Goal: Information Seeking & Learning: Check status

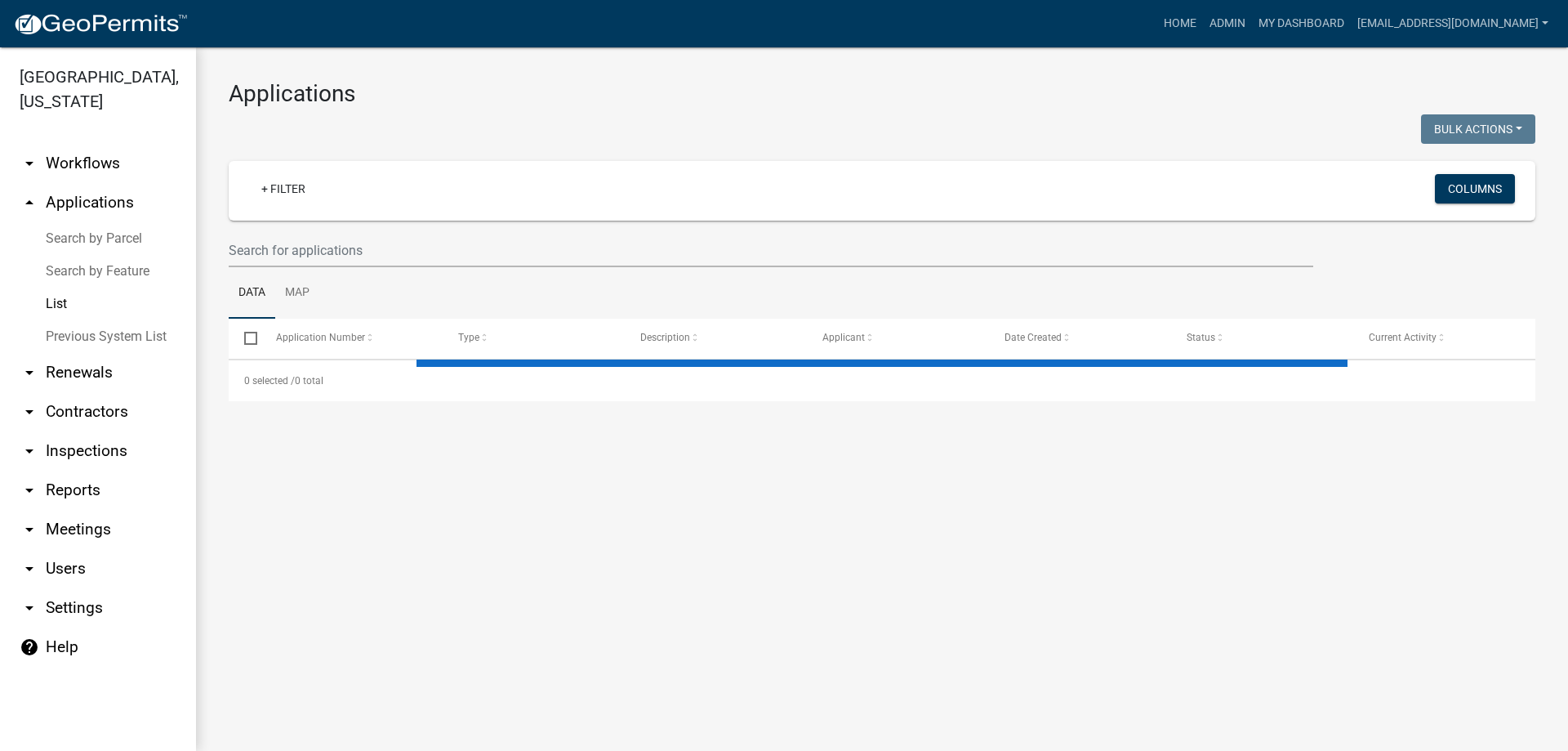
select select "3: 100"
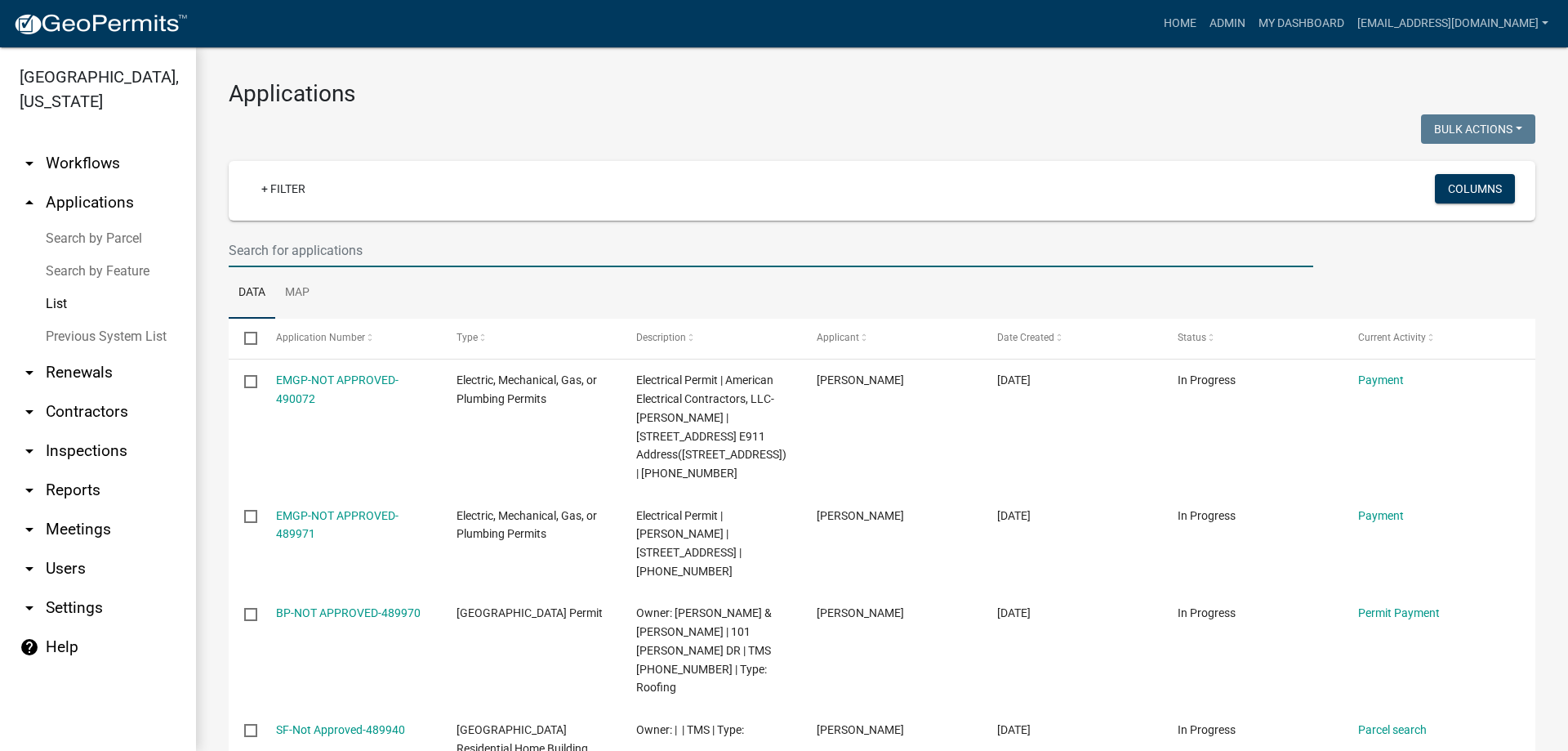
click at [507, 261] on input "text" at bounding box center [771, 250] width 1085 height 33
click at [453, 255] on input "text" at bounding box center [771, 250] width 1085 height 33
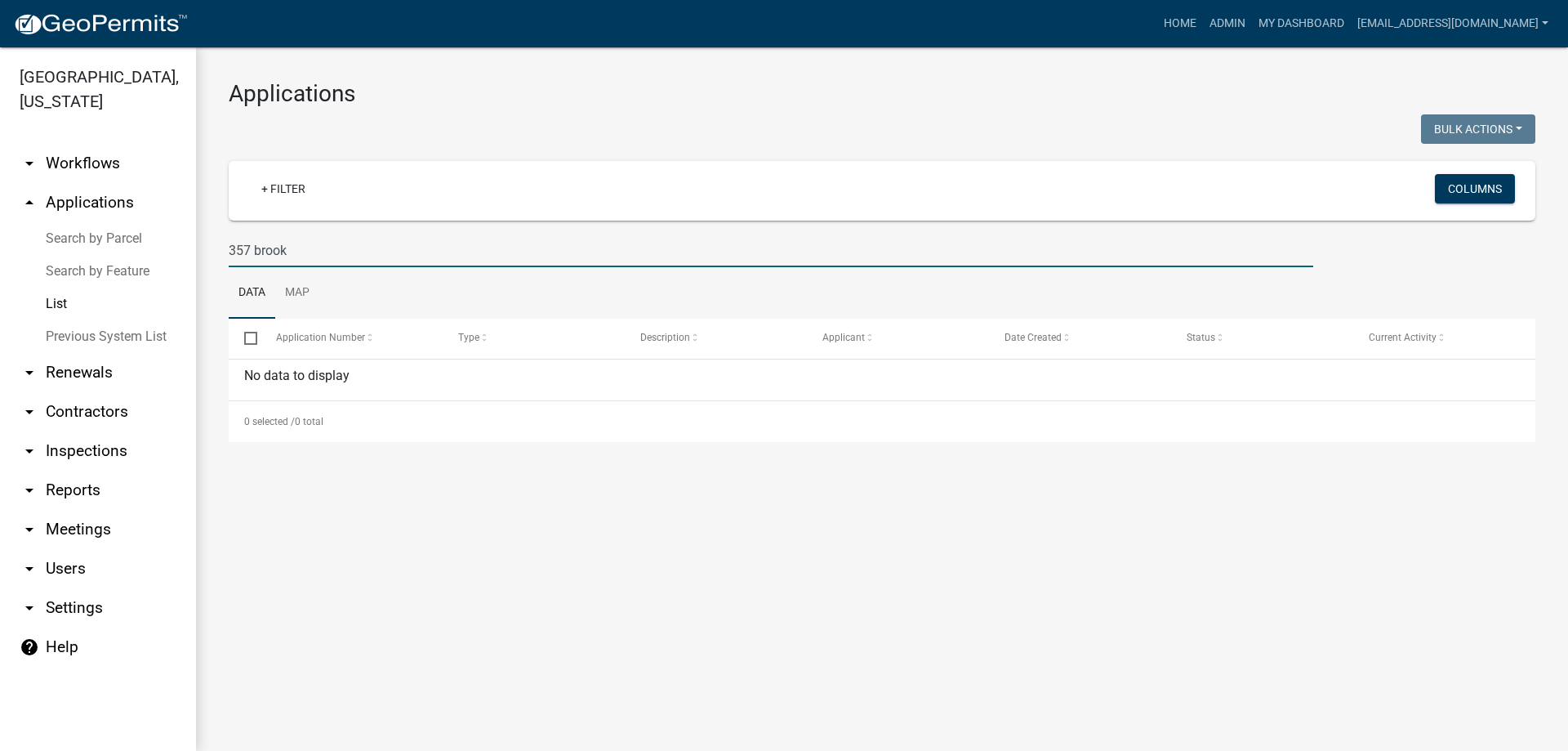
type input "357 brook"
drag, startPoint x: 1563, startPoint y: 1, endPoint x: 162, endPoint y: 315, distance: 1435.8
click at [107, 335] on link "Previous System List" at bounding box center [98, 337] width 196 height 32
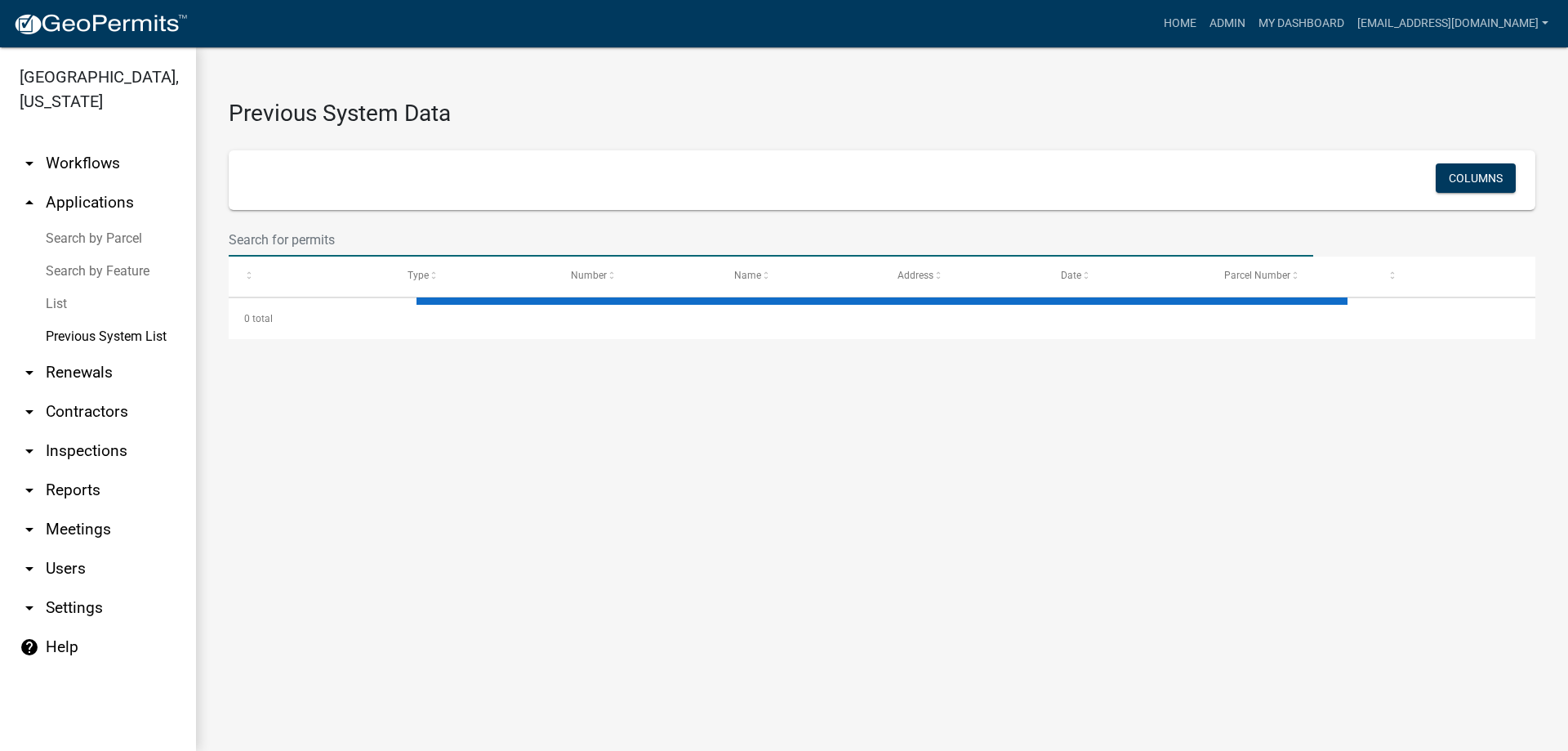
click at [332, 243] on input "text" at bounding box center [771, 240] width 1085 height 33
select select "1: 25"
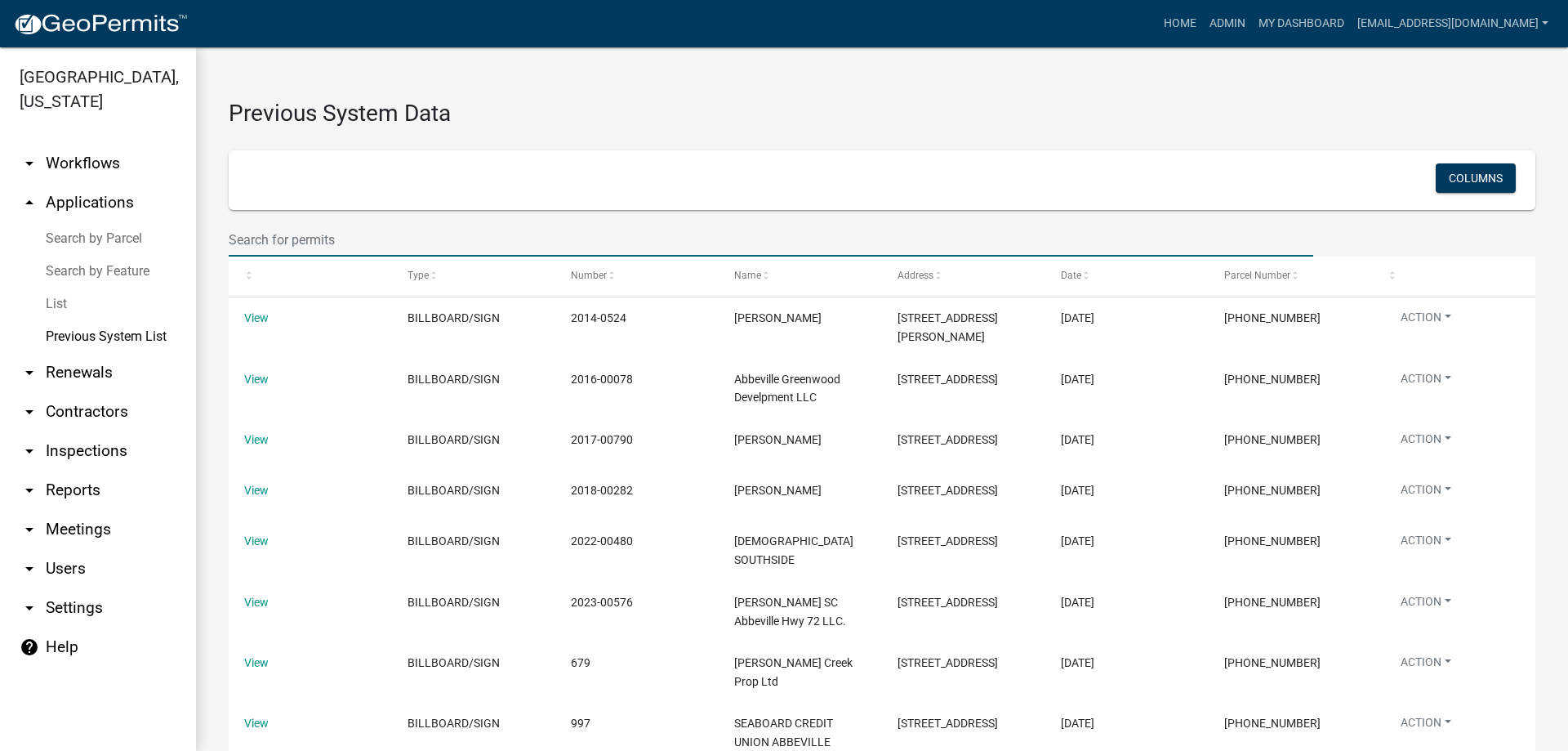
type input "2"
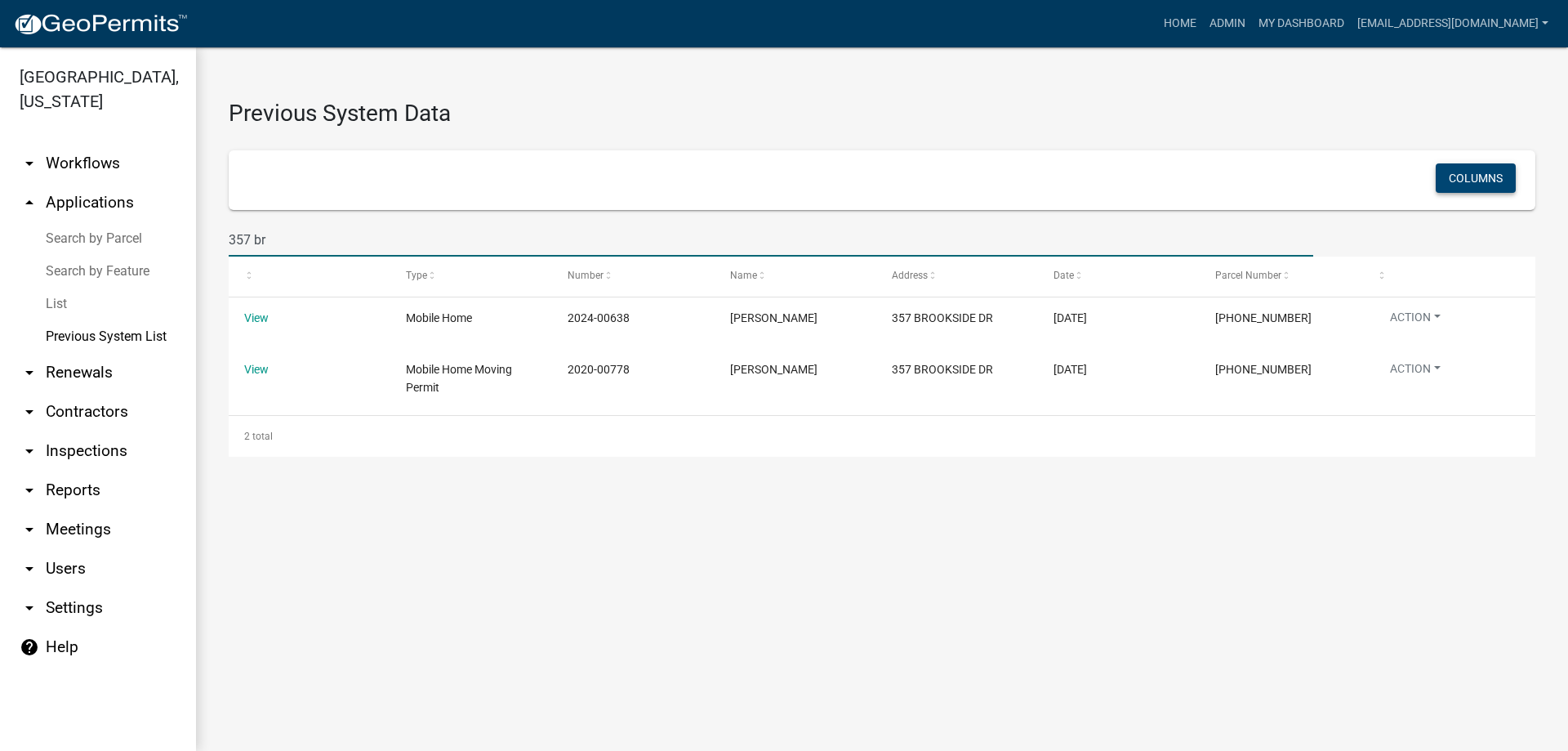
type input "357 br"
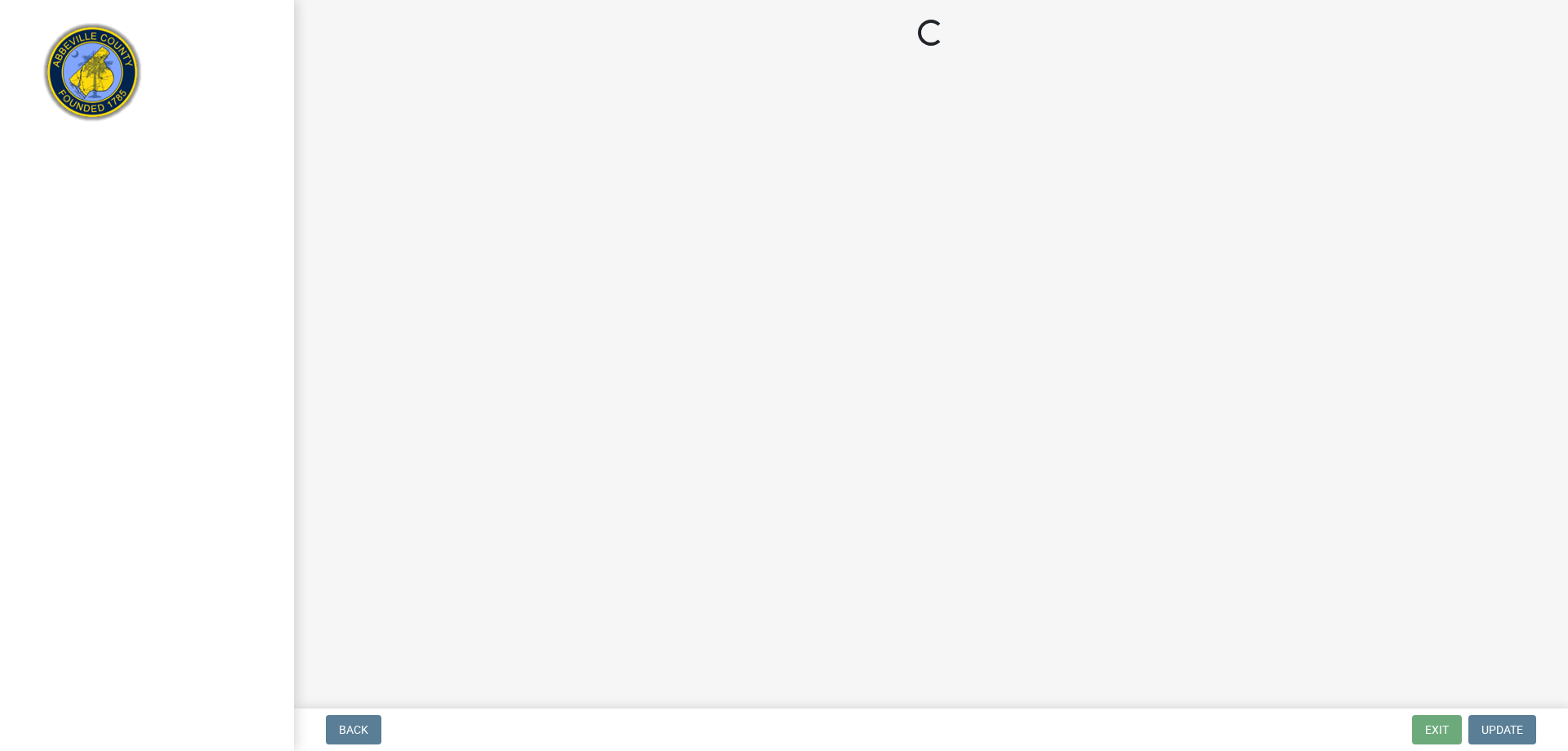
select select "3: 3"
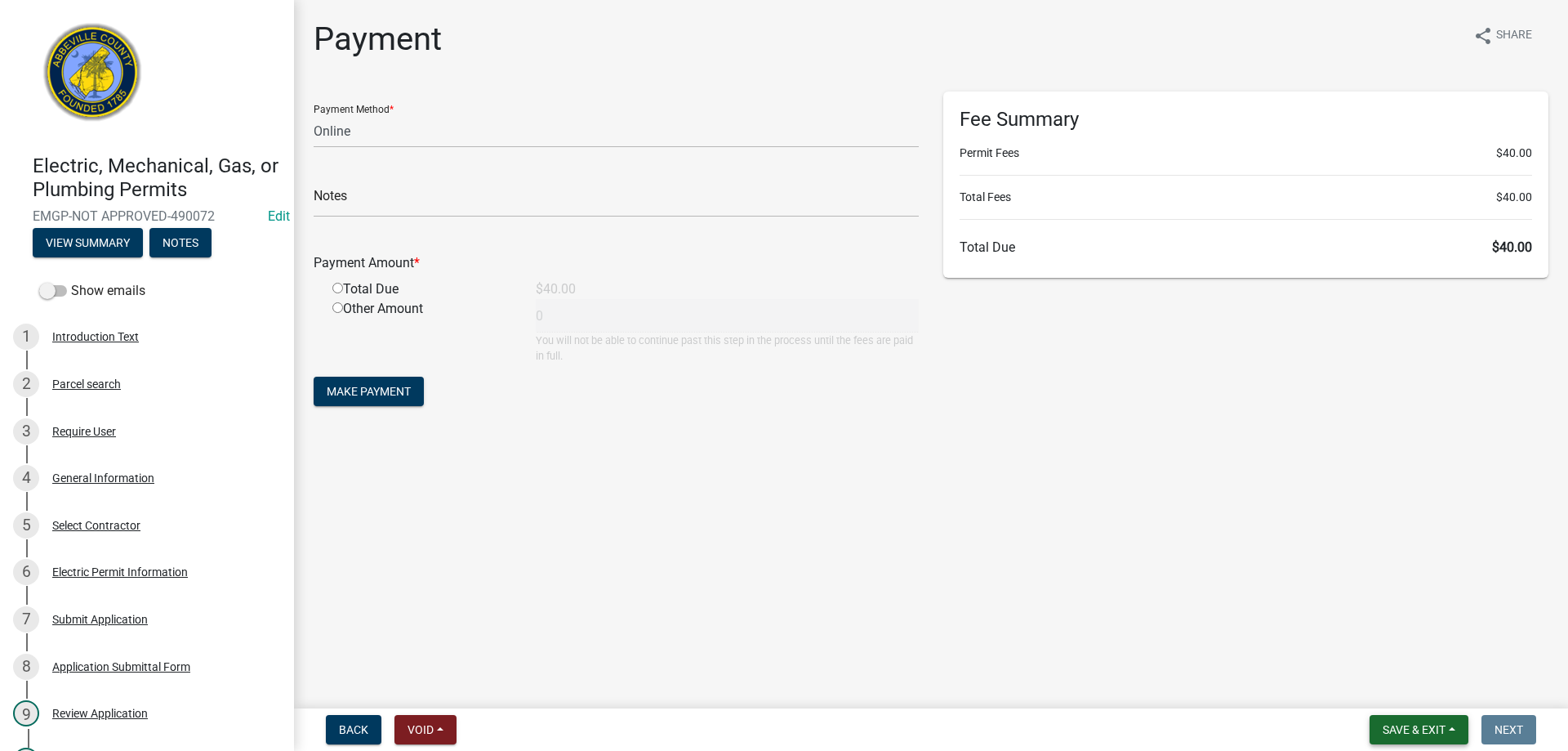
click at [1446, 727] on span "Save & Exit" at bounding box center [1414, 730] width 63 height 13
click at [1428, 696] on button "Save & Exit" at bounding box center [1403, 687] width 131 height 39
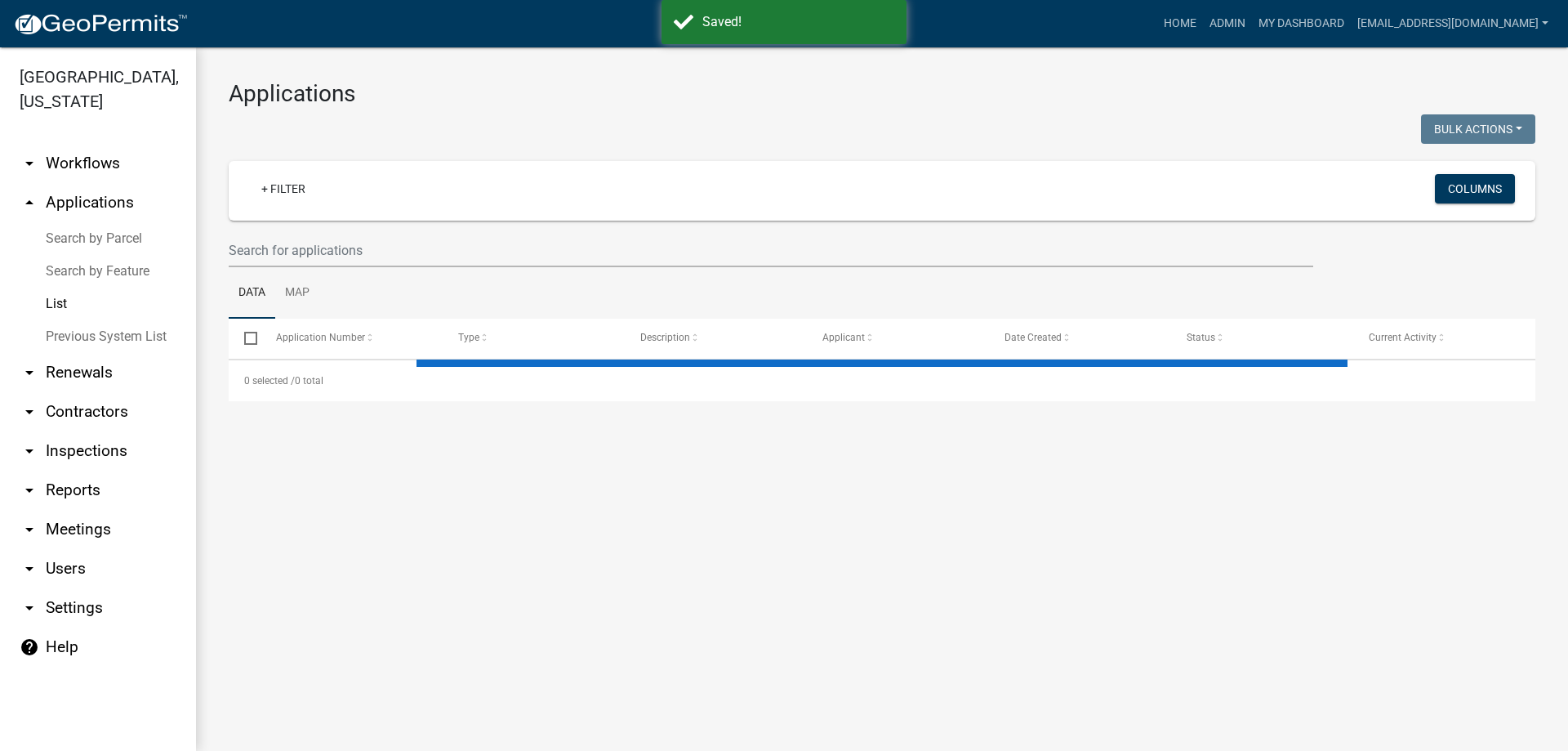
select select "3: 100"
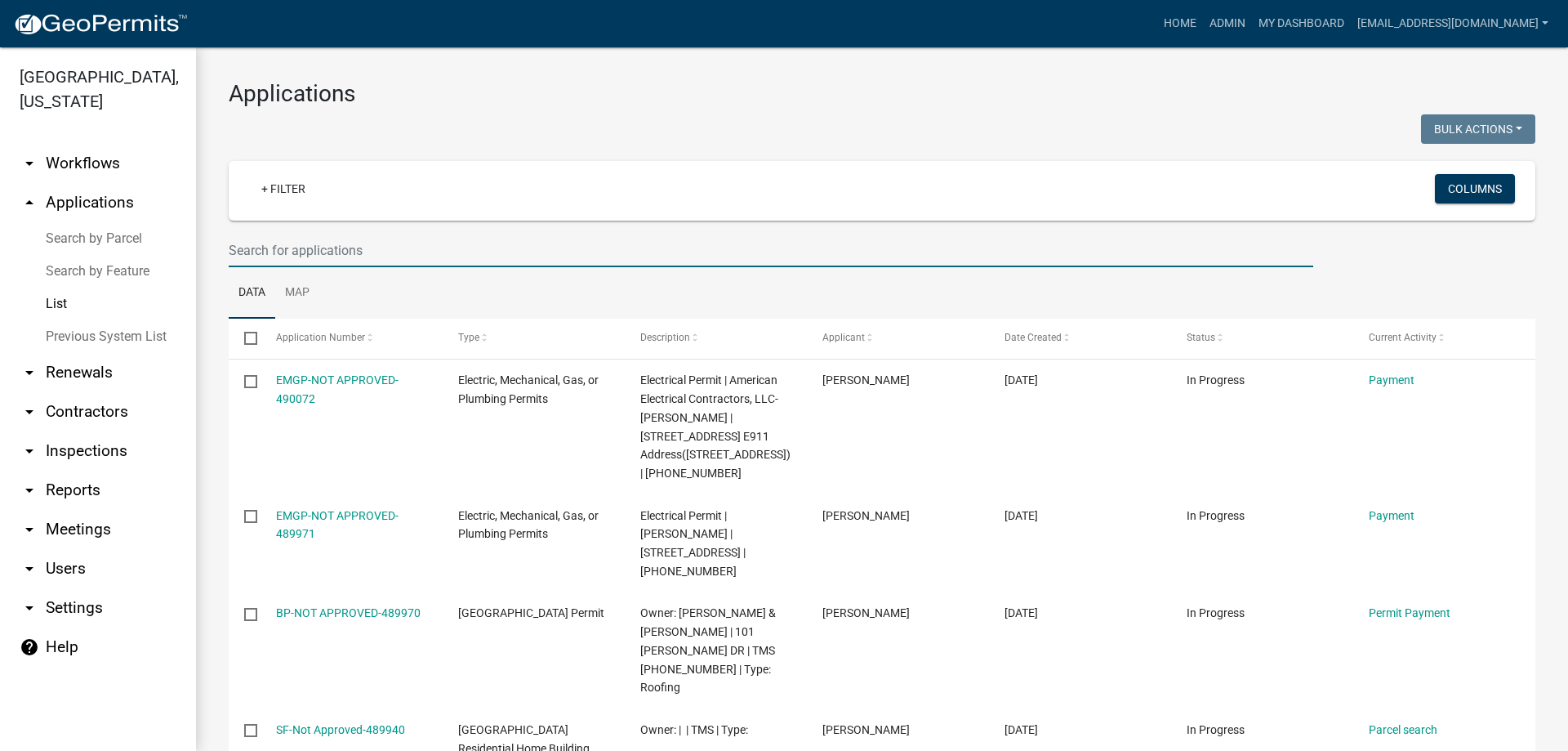
click at [350, 246] on input "text" at bounding box center [771, 250] width 1085 height 33
click at [75, 341] on link "Previous System List" at bounding box center [98, 337] width 196 height 32
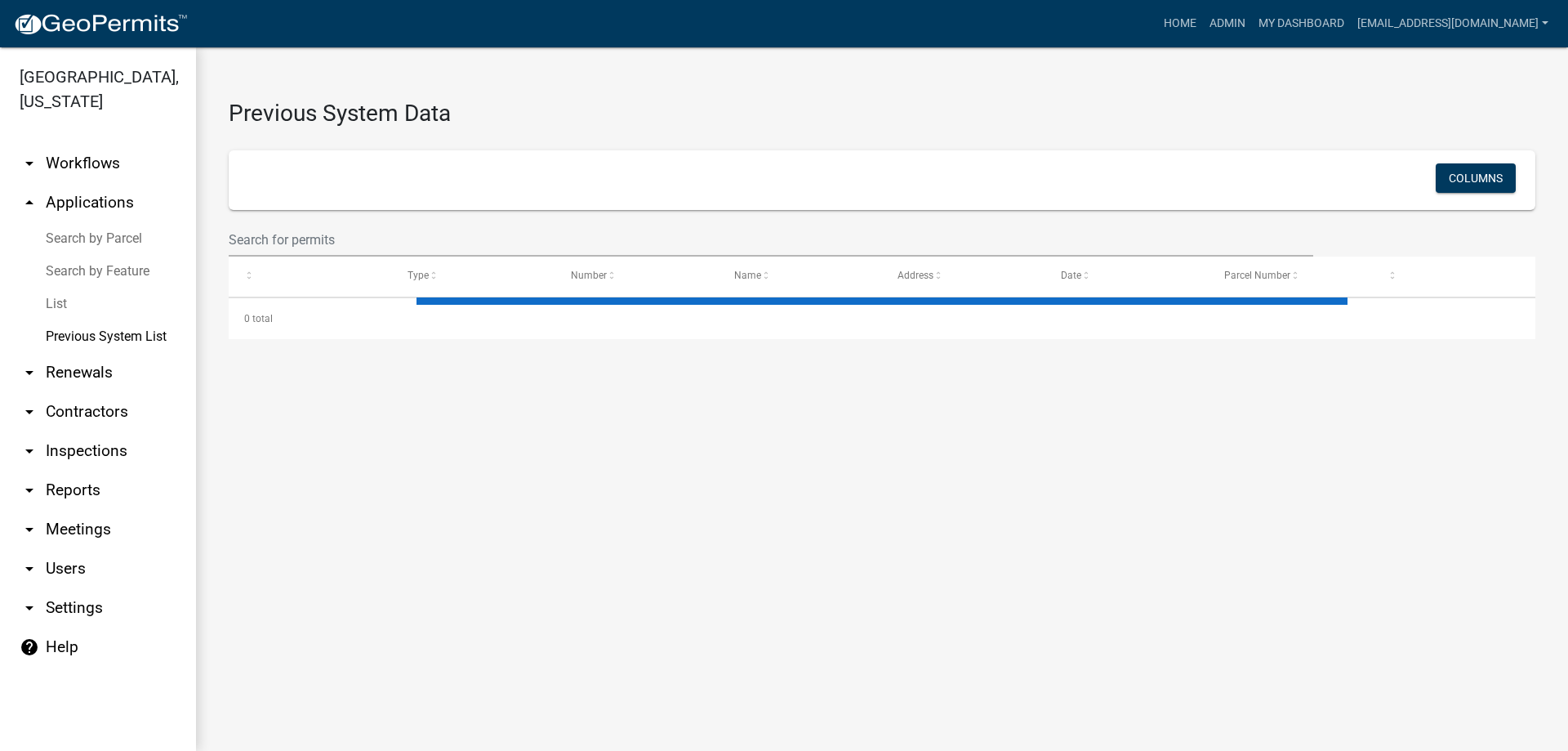
select select "1: 25"
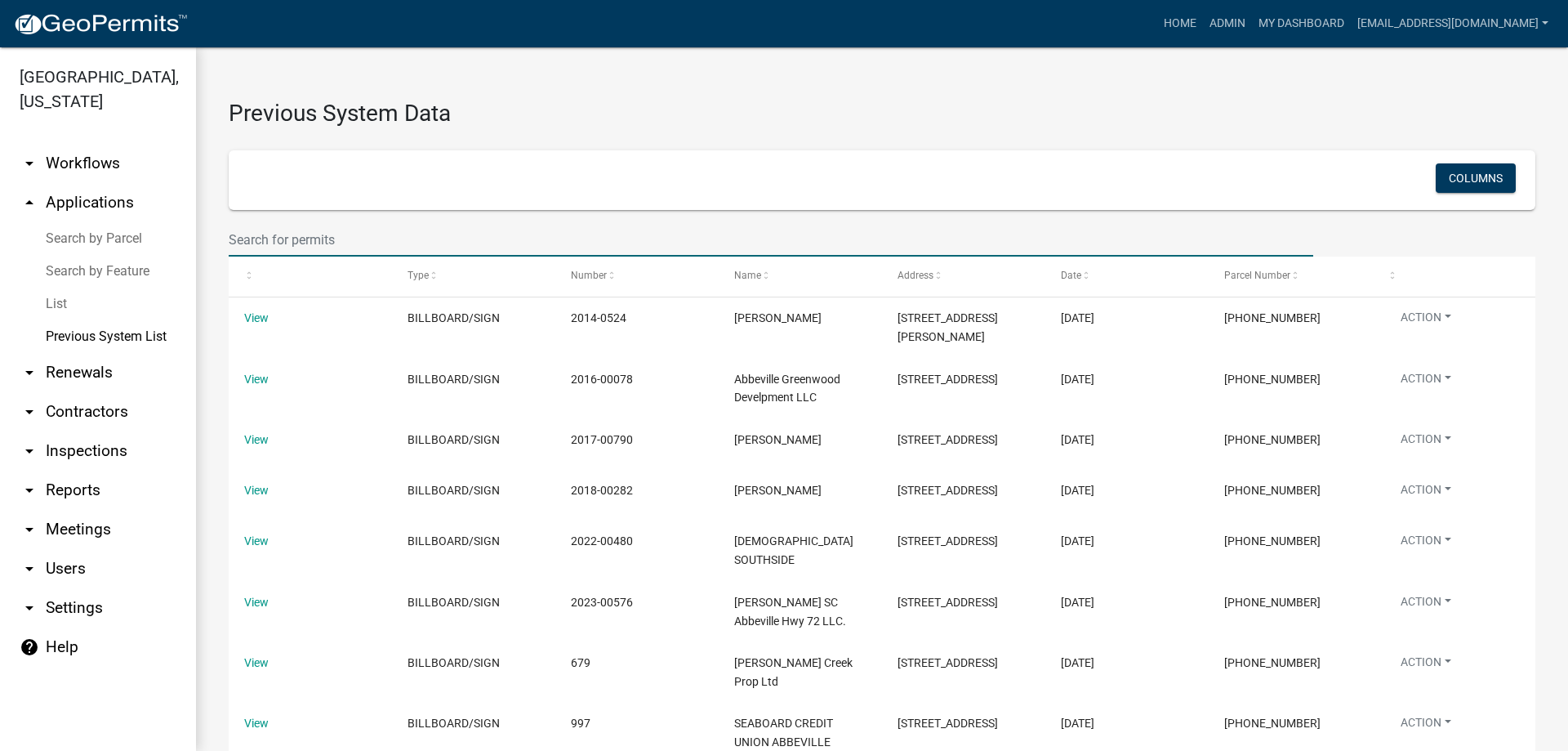
click at [281, 231] on input "text" at bounding box center [771, 240] width 1085 height 33
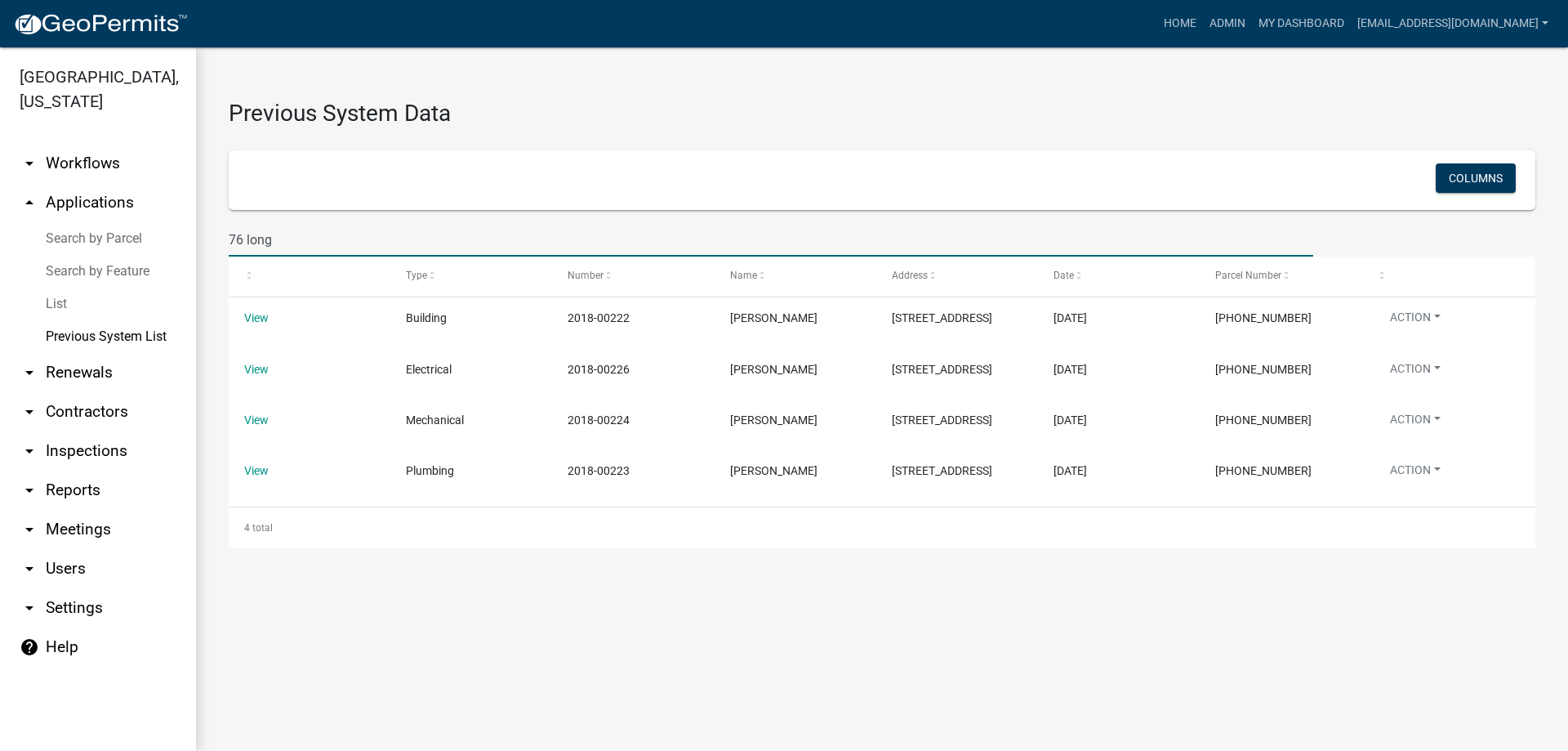
drag, startPoint x: 313, startPoint y: 236, endPoint x: 31, endPoint y: 222, distance: 282.3
click at [34, 223] on div "Abbeville County, South Carolina arrow_drop_down Workflows List arrow_drop_up A…" at bounding box center [784, 399] width 1568 height 704
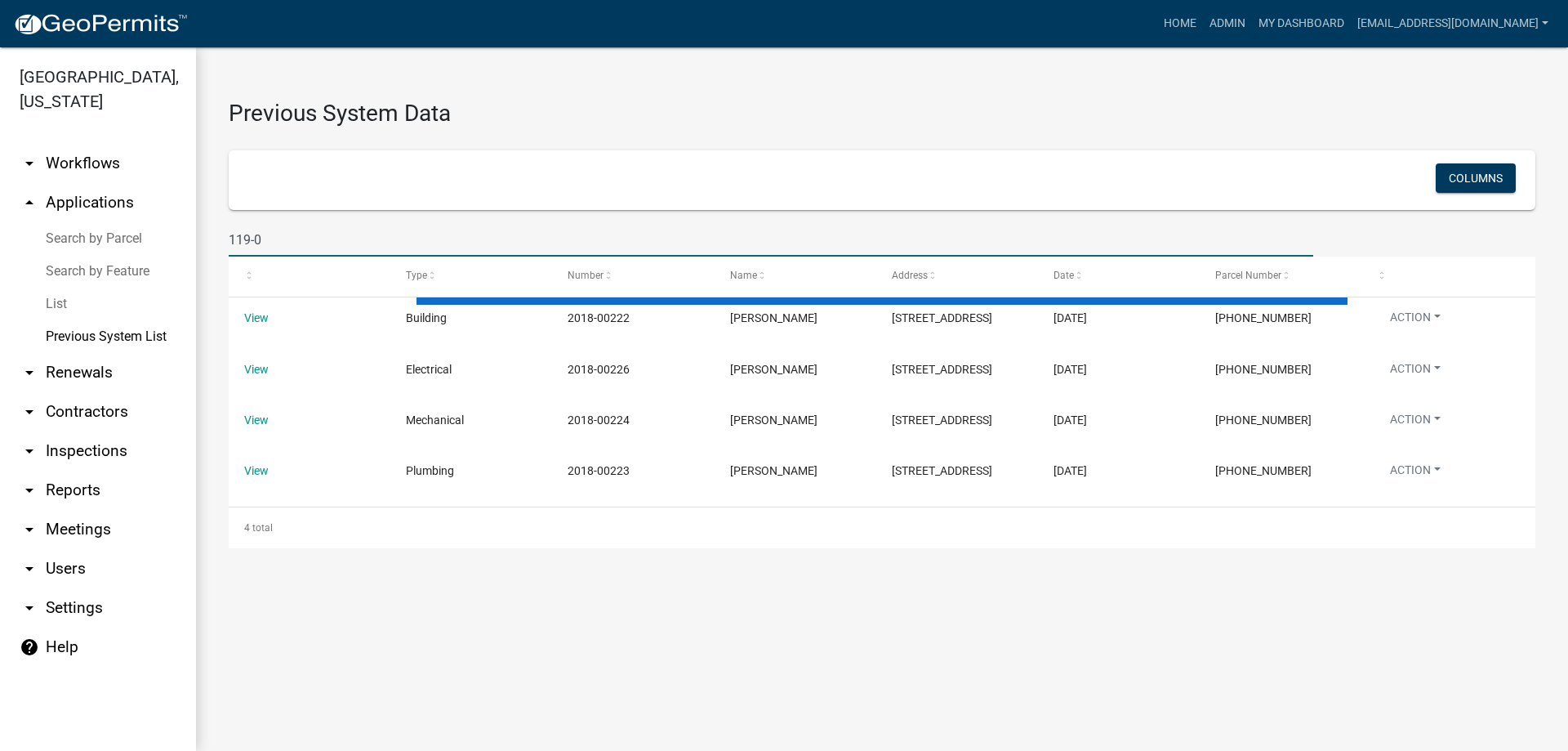
type input "119-00"
select select "1: 25"
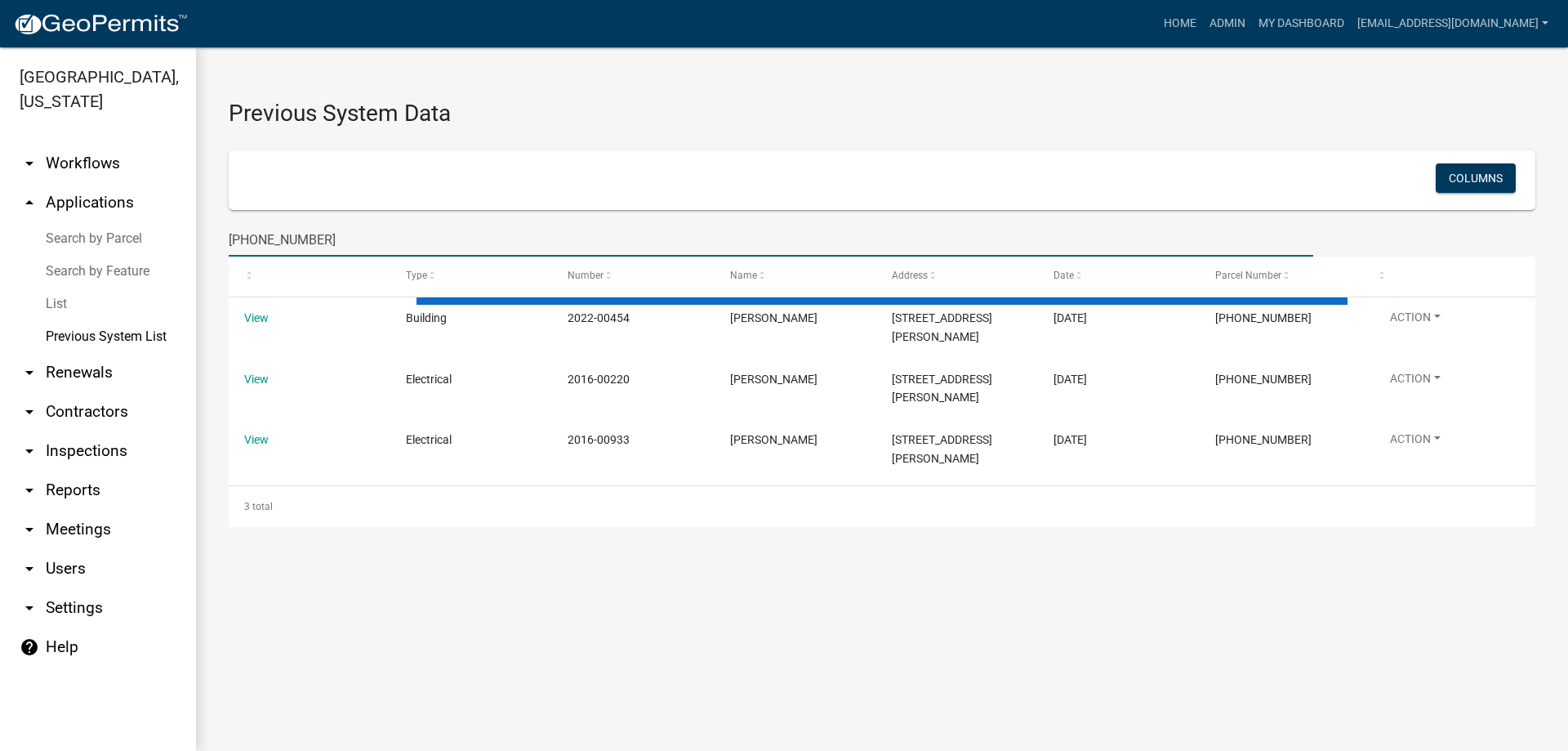
type input "119-00-00-018"
select select "1: 25"
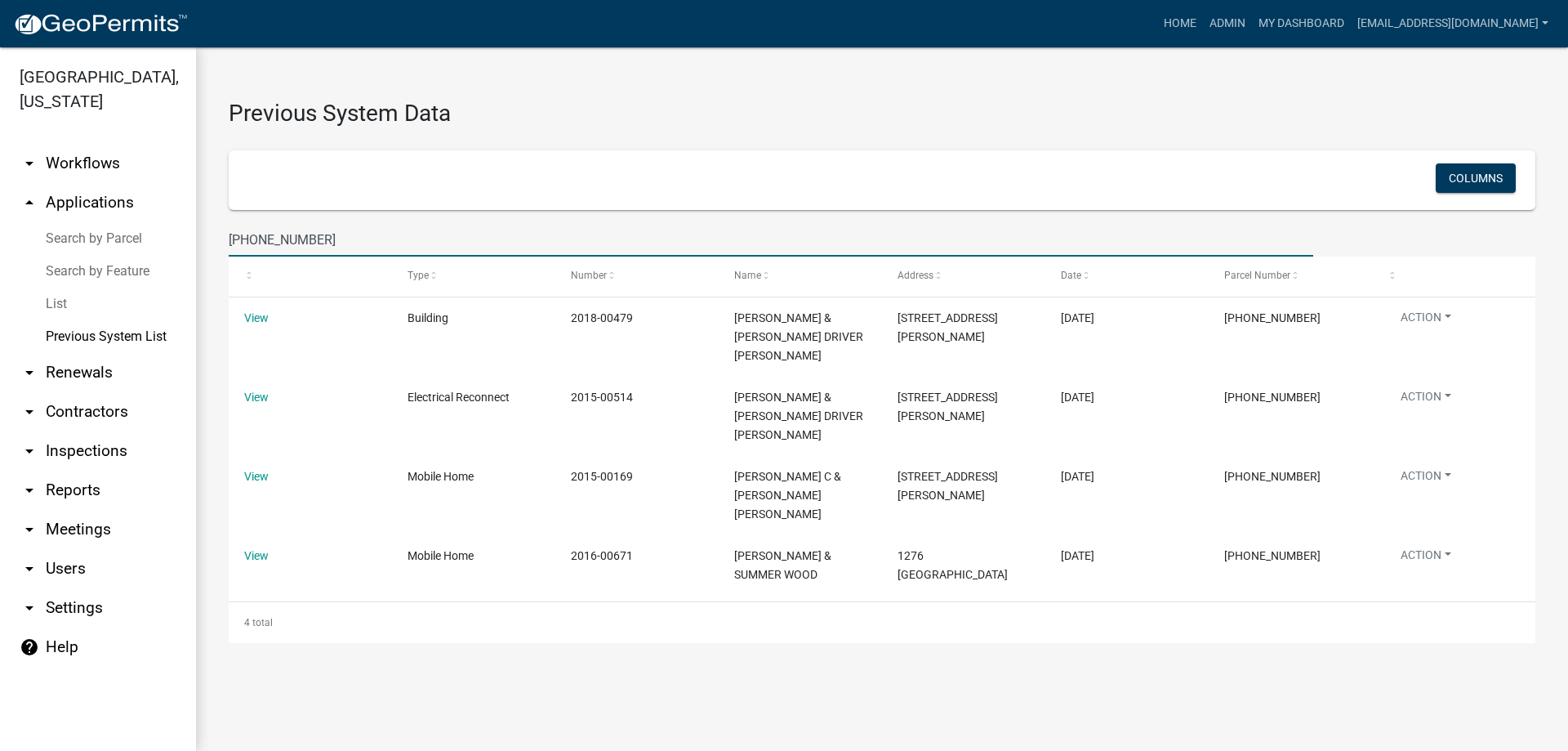
type input "119-00-00-016"
